Goal: Information Seeking & Learning: Learn about a topic

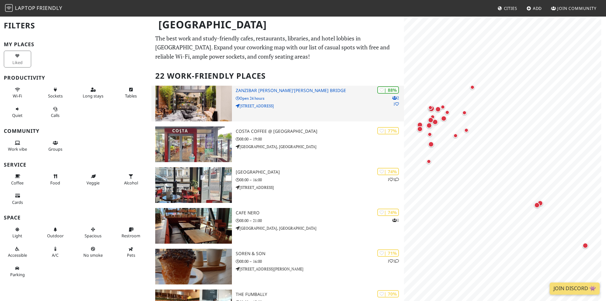
drag, startPoint x: 0, startPoint y: 0, endPoint x: 306, endPoint y: 96, distance: 321.2
click at [306, 96] on p "Open 24 hours" at bounding box center [320, 98] width 168 height 6
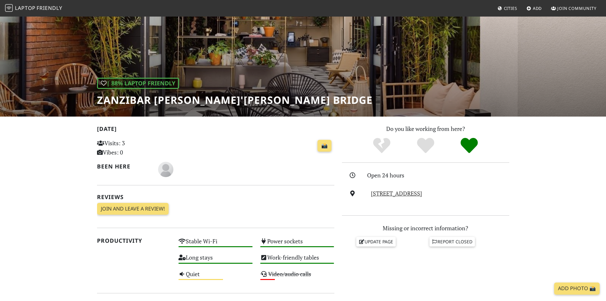
scroll to position [64, 0]
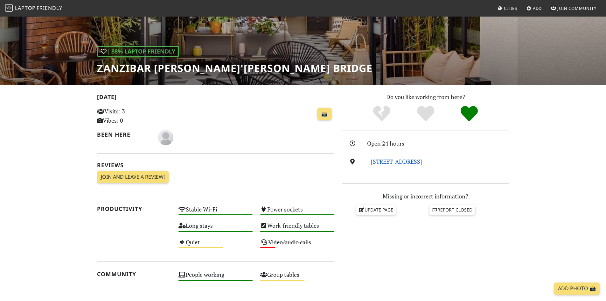
click at [422, 163] on link "[STREET_ADDRESS]" at bounding box center [396, 162] width 51 height 8
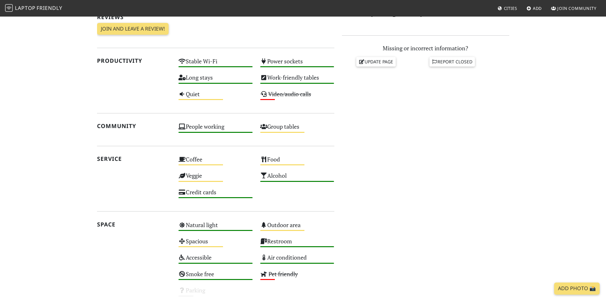
scroll to position [223, 0]
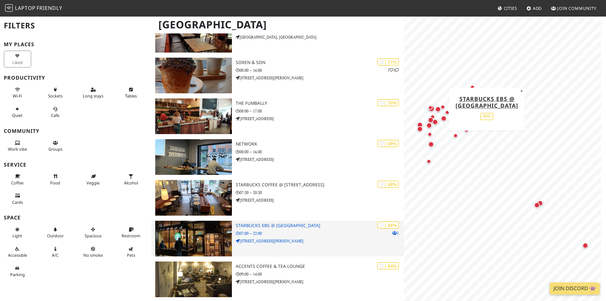
scroll to position [223, 0]
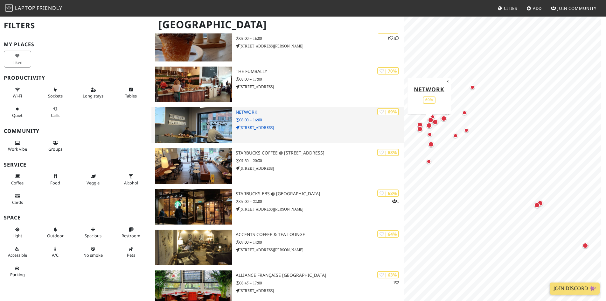
click at [249, 119] on p "08:00 – 16:00" at bounding box center [320, 120] width 168 height 6
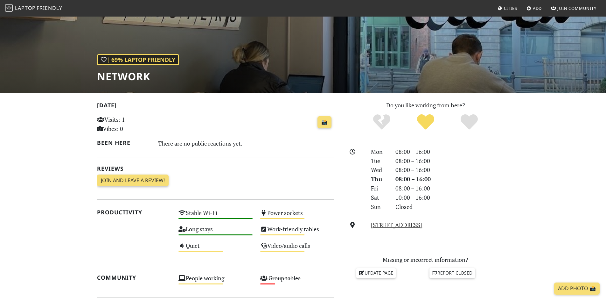
scroll to position [64, 0]
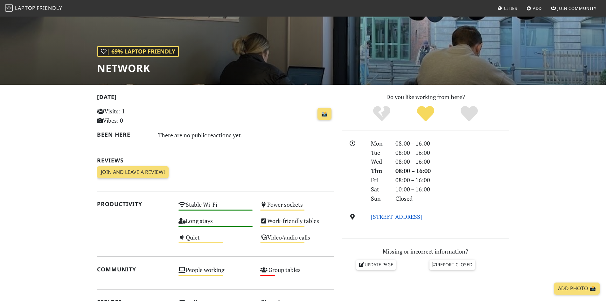
click at [419, 216] on link "39 Aungier Street, D02 HP86, Dublin" at bounding box center [396, 217] width 51 height 8
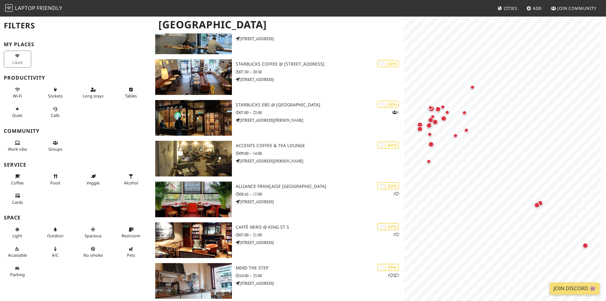
scroll to position [318, 0]
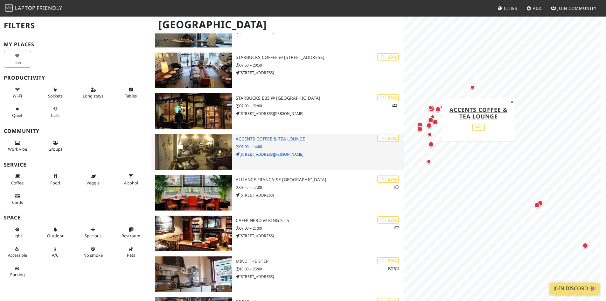
click at [278, 140] on h3 "Accents Coffee & Tea Lounge" at bounding box center [320, 138] width 168 height 5
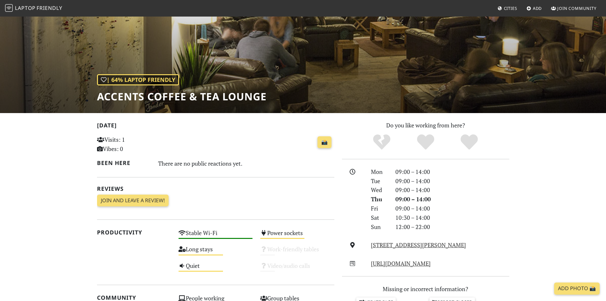
scroll to position [127, 0]
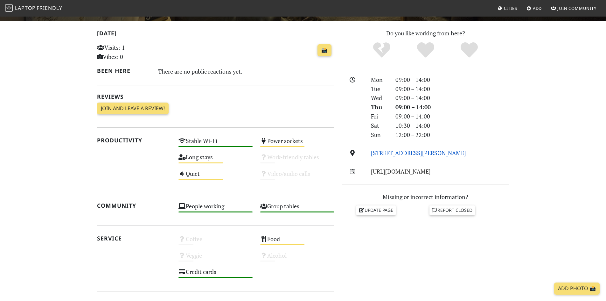
click at [438, 151] on link "23 Stephen Street Lower, Dublin 2, Dublin" at bounding box center [418, 153] width 95 height 8
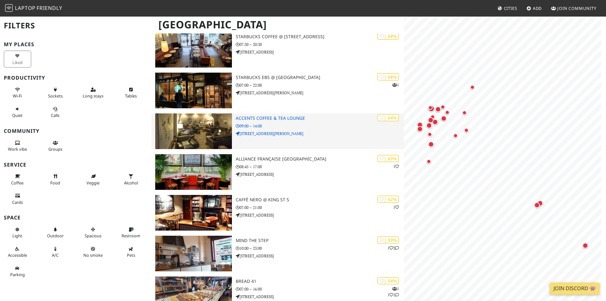
scroll to position [382, 0]
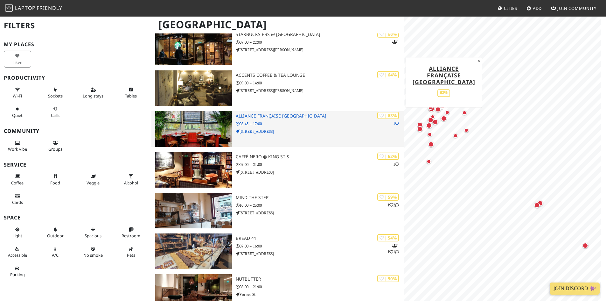
click at [206, 116] on img at bounding box center [193, 129] width 77 height 36
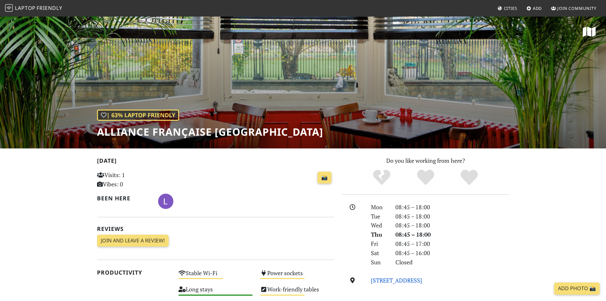
click at [406, 279] on link "1 Kildare Street, D02 TK75, Dublin" at bounding box center [396, 280] width 51 height 8
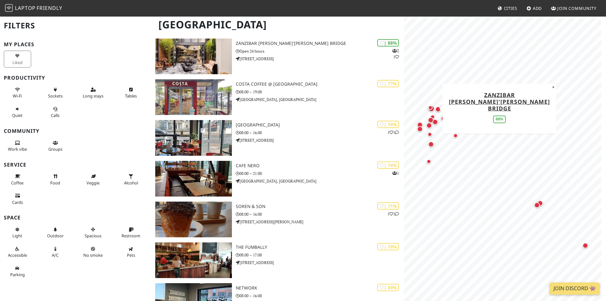
scroll to position [64, 0]
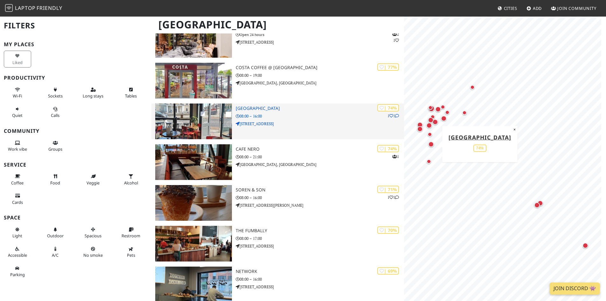
click at [290, 112] on div "| 74% 1 1 Grove Road Cafe 08:00 – 16:00 1 Rathmines Road Lower" at bounding box center [320, 121] width 168 height 36
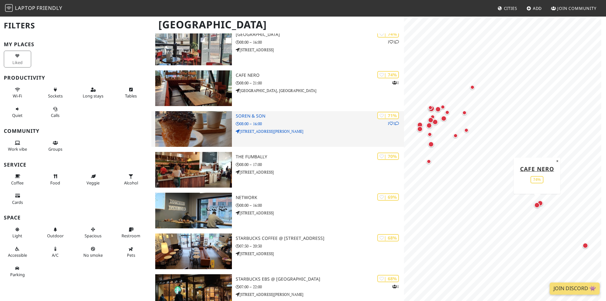
scroll to position [159, 0]
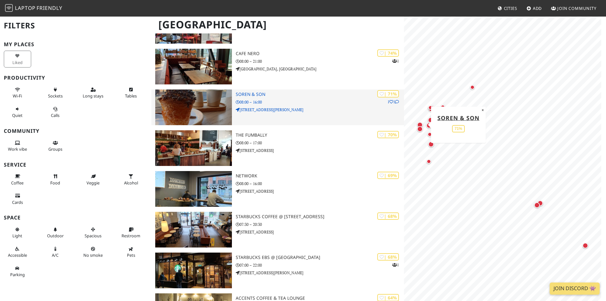
click at [210, 101] on img at bounding box center [193, 107] width 77 height 36
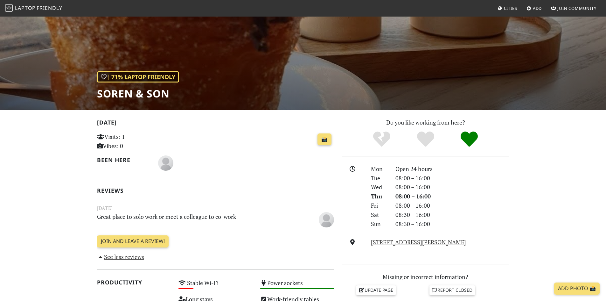
scroll to position [95, 0]
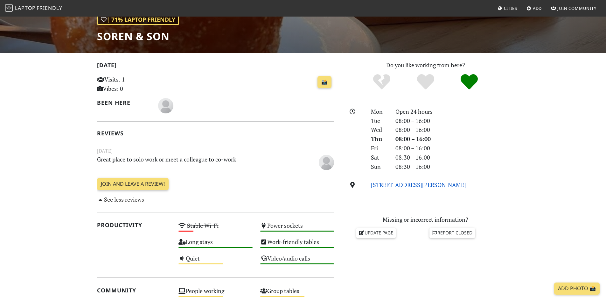
click at [405, 186] on link "[STREET_ADDRESS][PERSON_NAME]" at bounding box center [418, 185] width 95 height 8
